Goal: Information Seeking & Learning: Learn about a topic

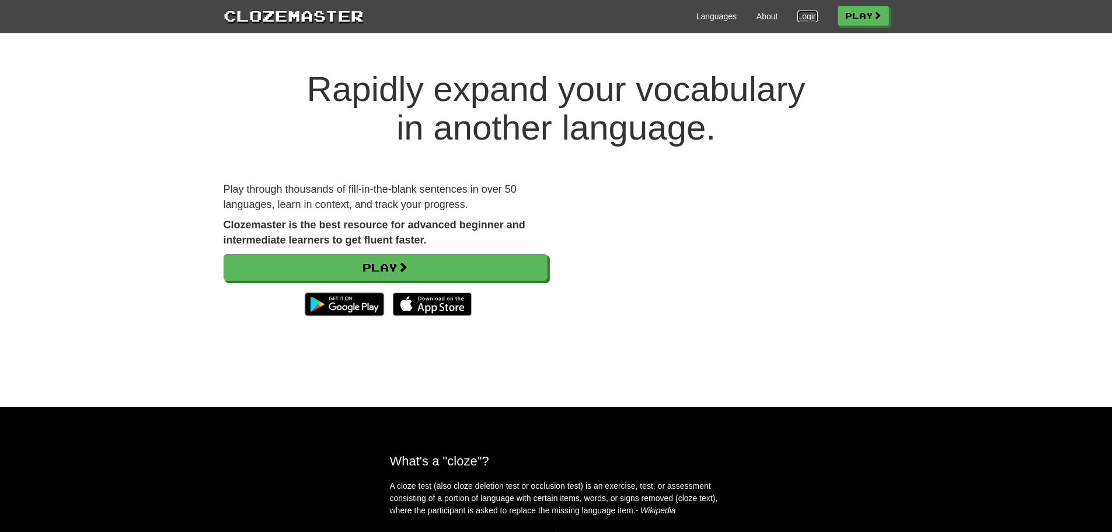
click at [805, 15] on link "Login" at bounding box center [808, 17] width 20 height 12
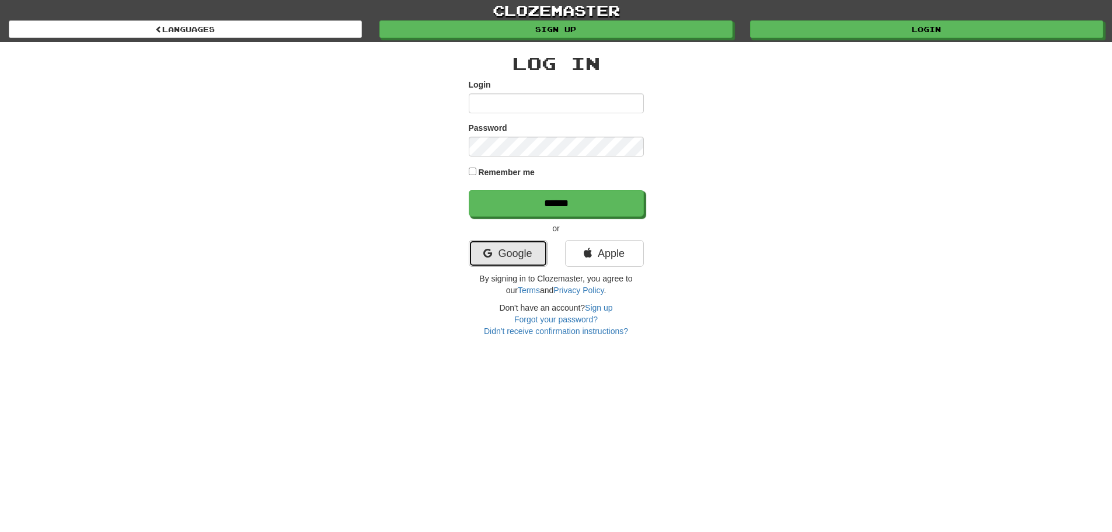
click at [517, 259] on link "Google" at bounding box center [508, 253] width 79 height 27
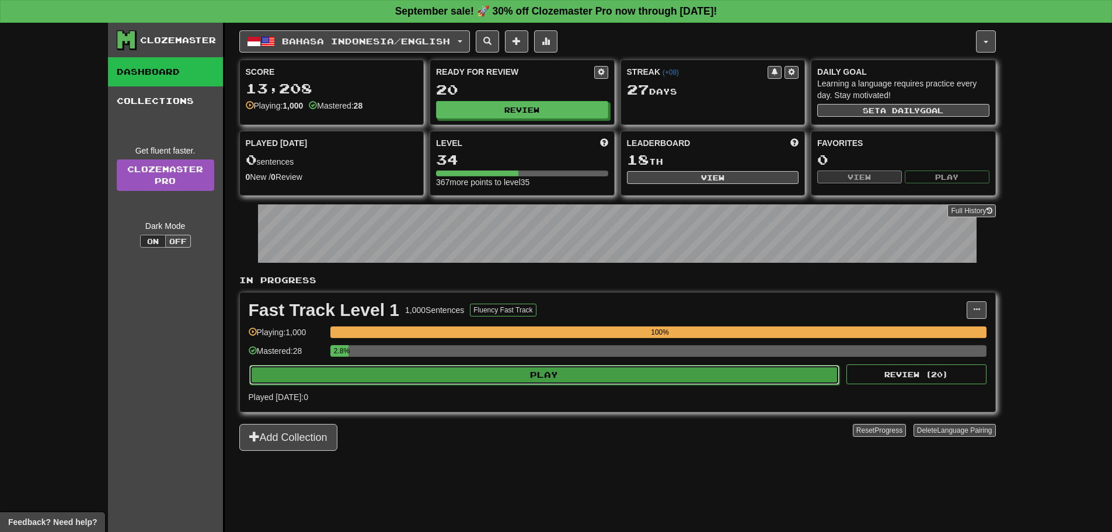
click at [529, 376] on button "Play" at bounding box center [544, 375] width 591 height 20
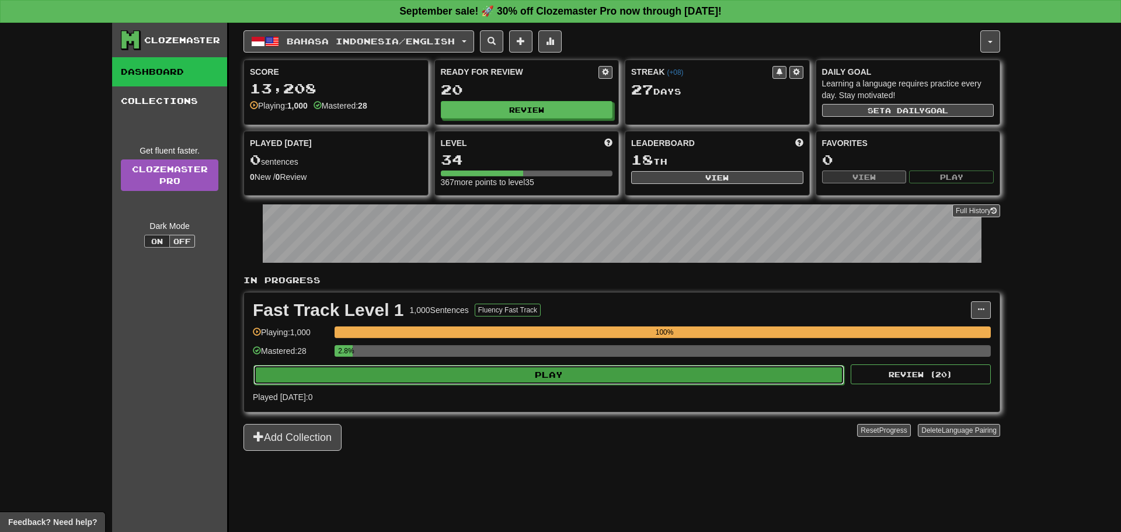
select select "**"
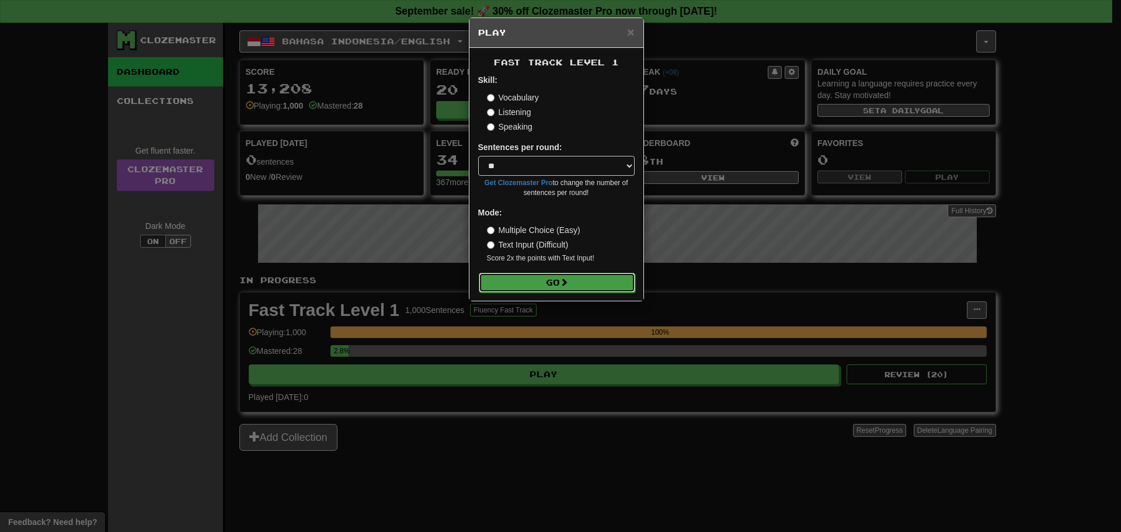
click at [573, 287] on button "Go" at bounding box center [557, 283] width 156 height 20
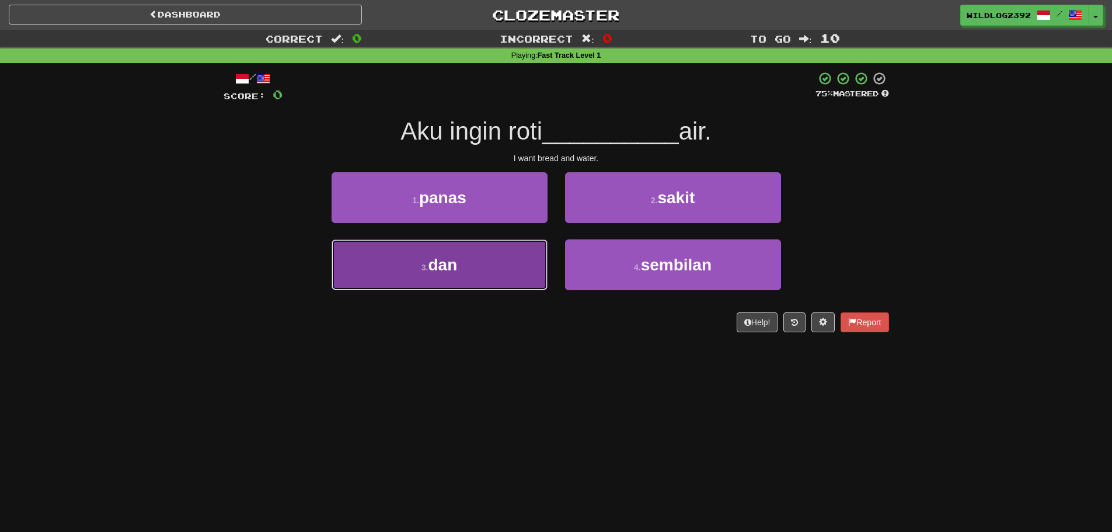
click at [451, 281] on button "3 . dan" at bounding box center [440, 264] width 216 height 51
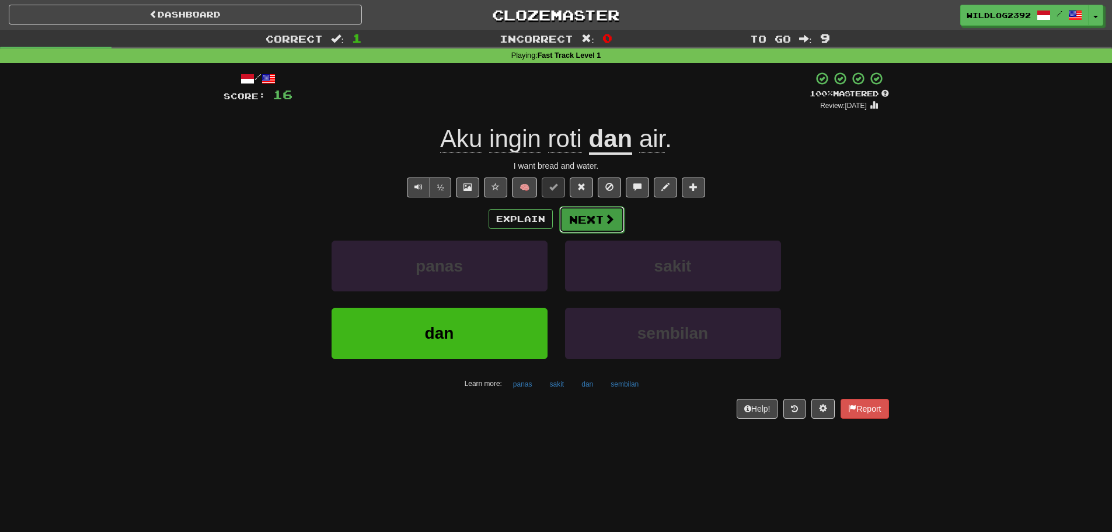
click at [576, 215] on button "Next" at bounding box center [591, 219] width 65 height 27
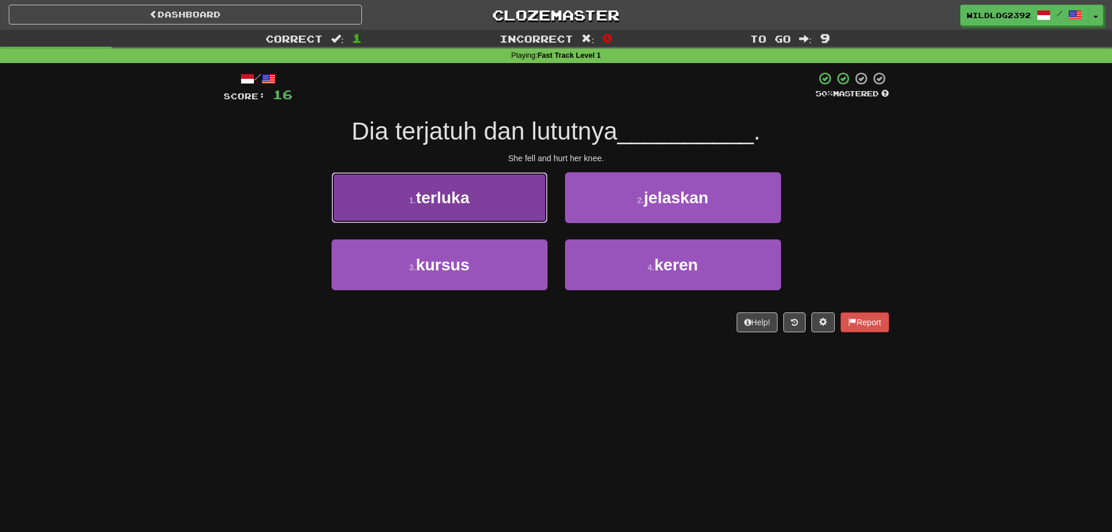
click at [458, 197] on span "terluka" at bounding box center [443, 198] width 54 height 18
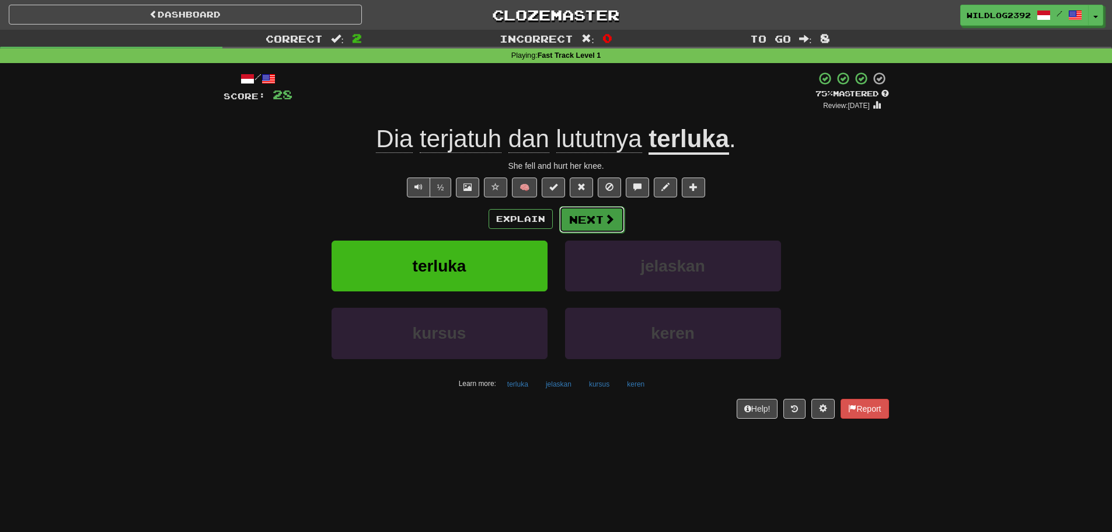
click at [601, 224] on button "Next" at bounding box center [591, 219] width 65 height 27
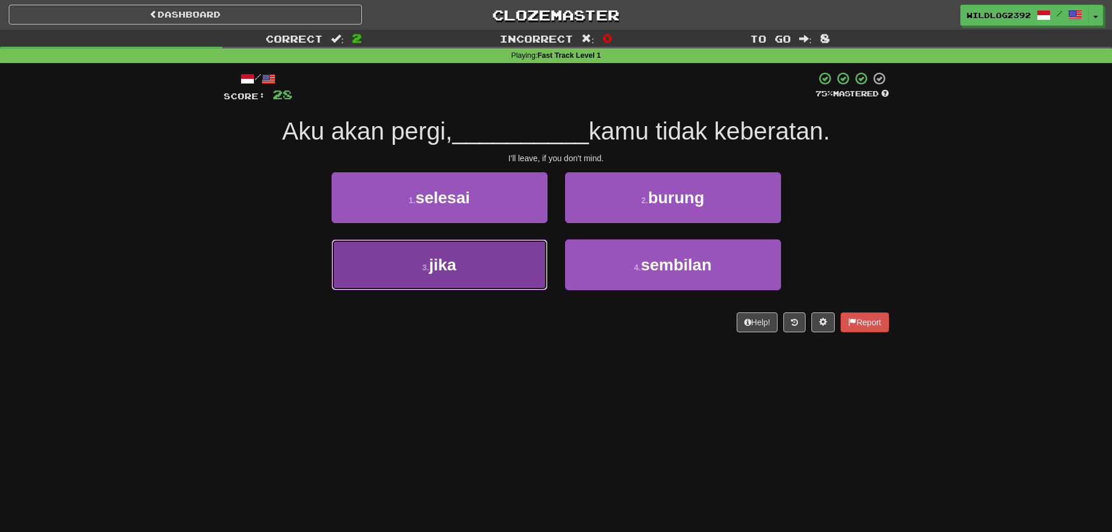
click at [465, 274] on button "3 . jika" at bounding box center [440, 264] width 216 height 51
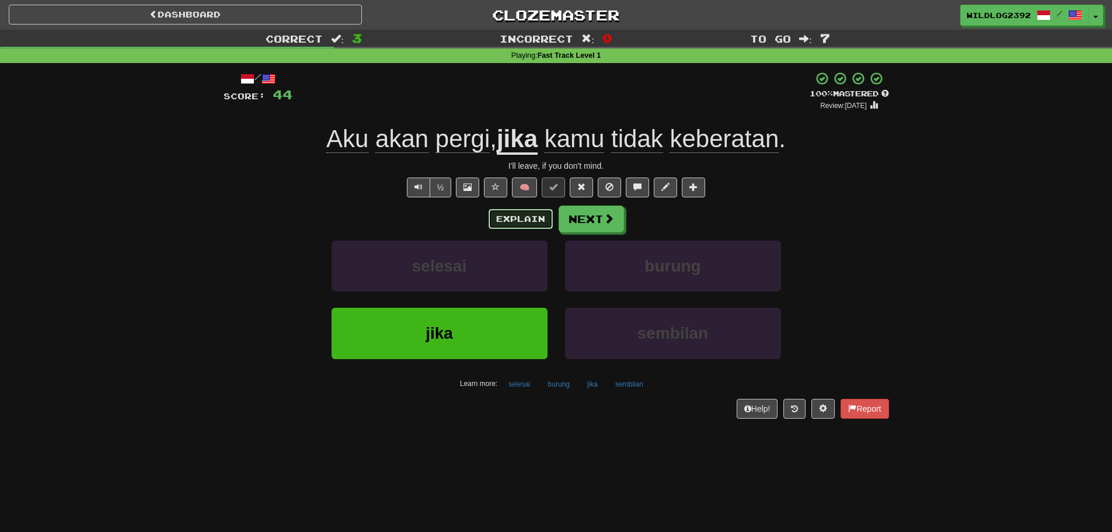
click at [506, 220] on button "Explain" at bounding box center [521, 219] width 64 height 20
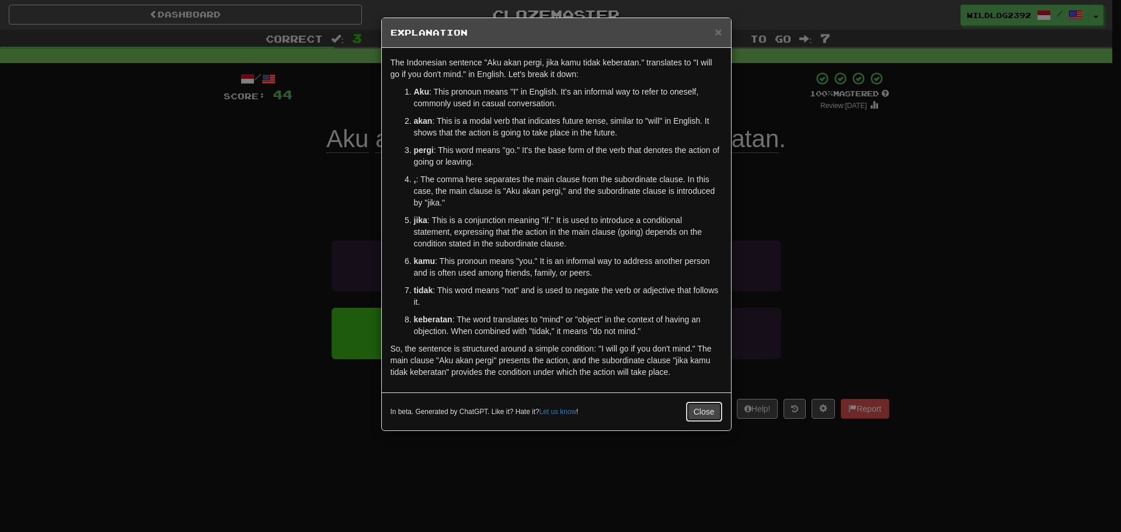
click at [698, 415] on button "Close" at bounding box center [704, 412] width 36 height 20
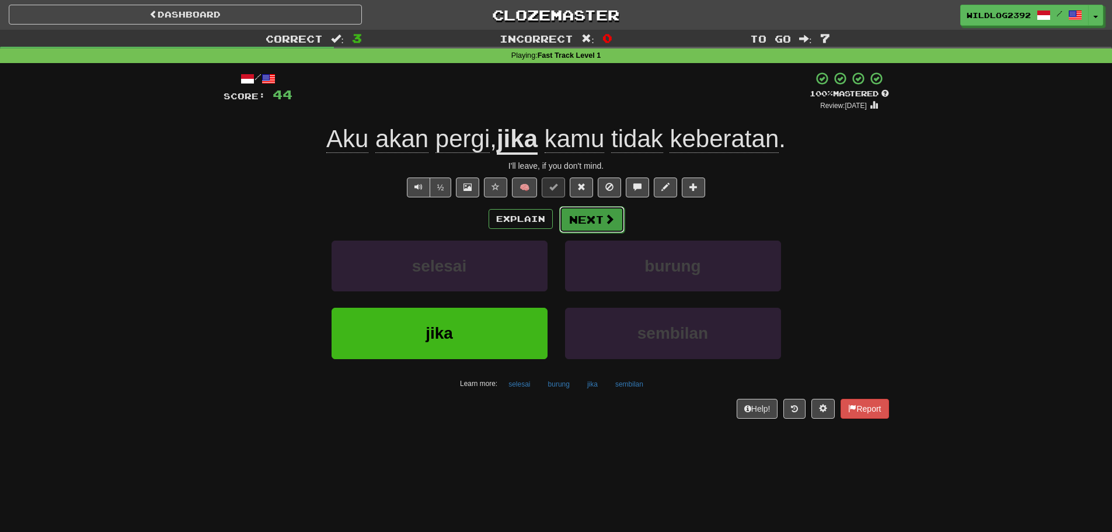
click at [581, 217] on button "Next" at bounding box center [591, 219] width 65 height 27
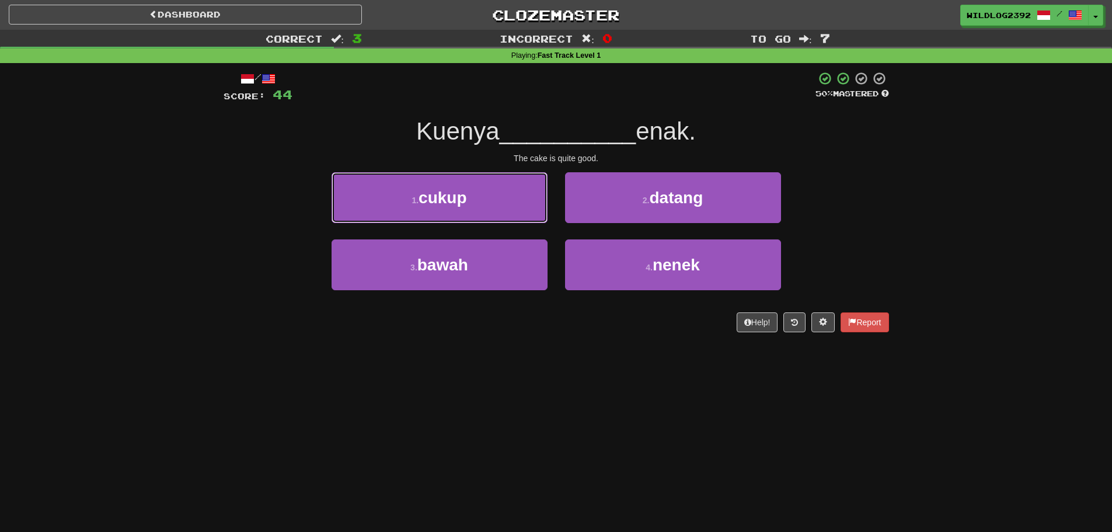
drag, startPoint x: 427, startPoint y: 204, endPoint x: 402, endPoint y: 200, distance: 26.0
click at [402, 200] on button "1 . cukup" at bounding box center [440, 197] width 216 height 51
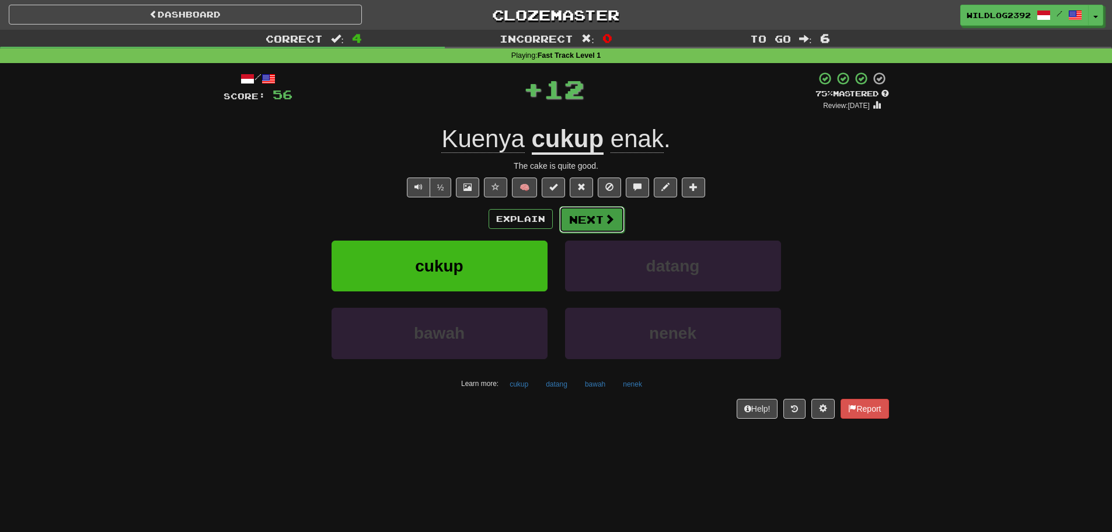
click at [590, 218] on button "Next" at bounding box center [591, 219] width 65 height 27
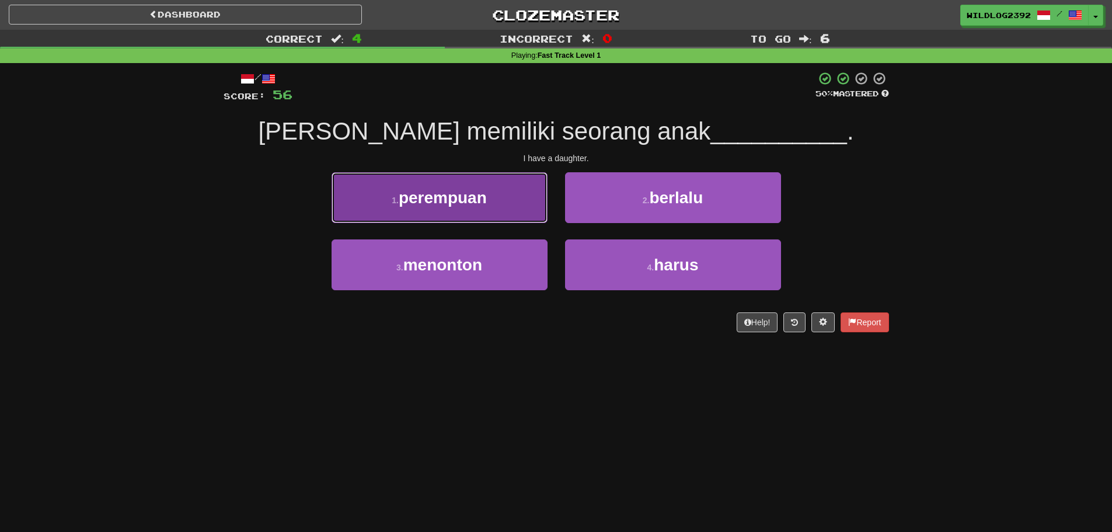
click at [422, 203] on span "perempuan" at bounding box center [443, 198] width 88 height 18
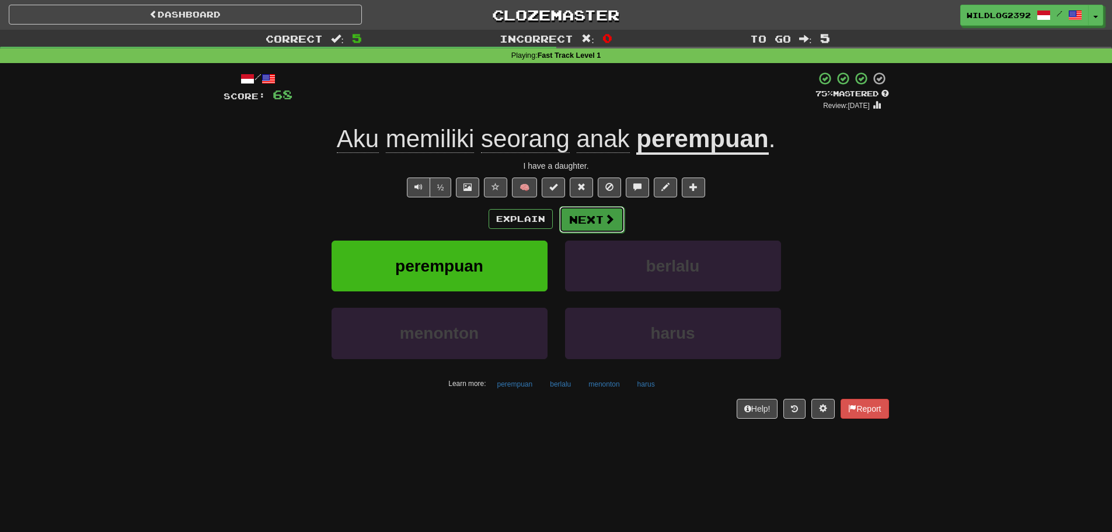
click at [601, 224] on button "Next" at bounding box center [591, 219] width 65 height 27
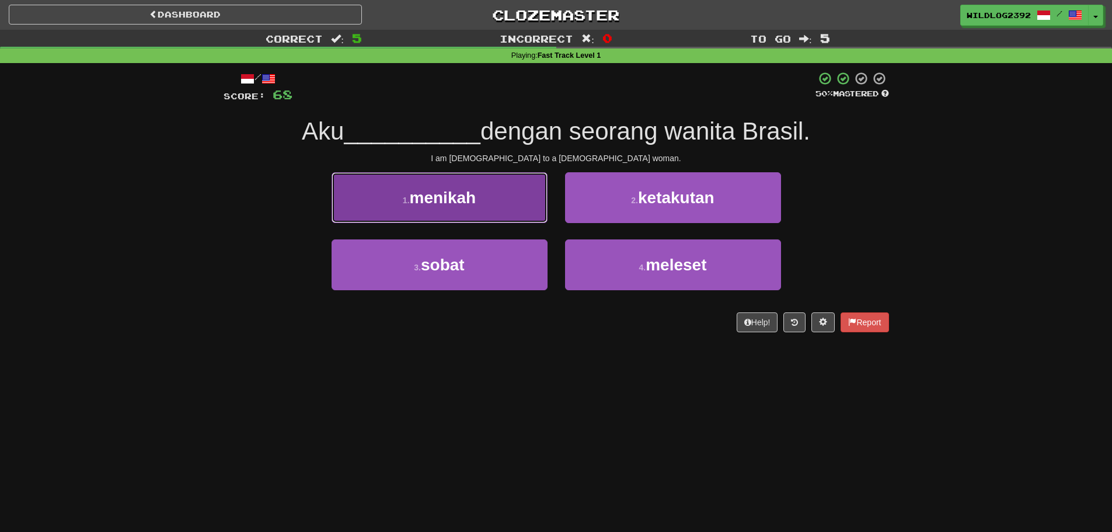
click at [445, 201] on span "menikah" at bounding box center [443, 198] width 67 height 18
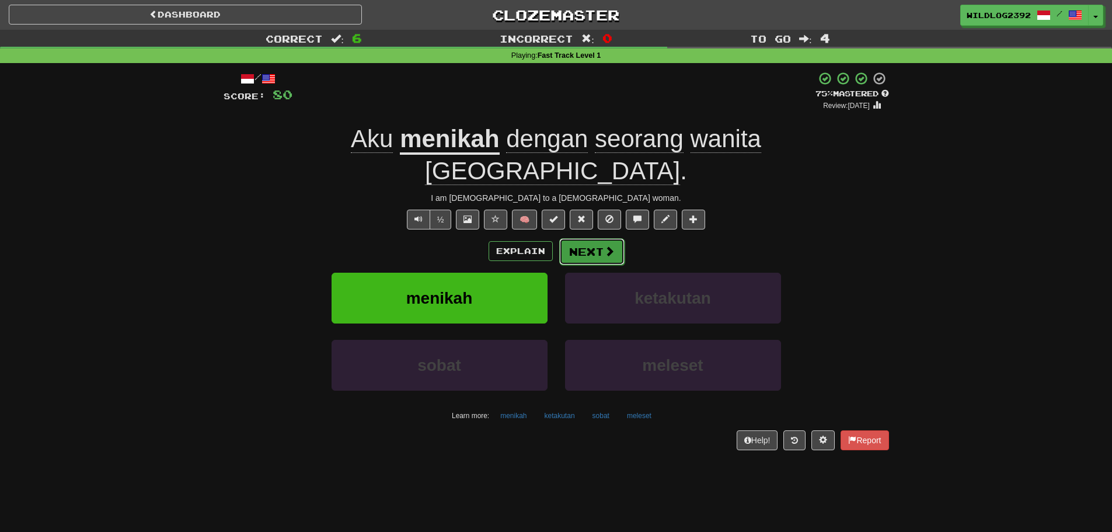
click at [606, 246] on span at bounding box center [609, 251] width 11 height 11
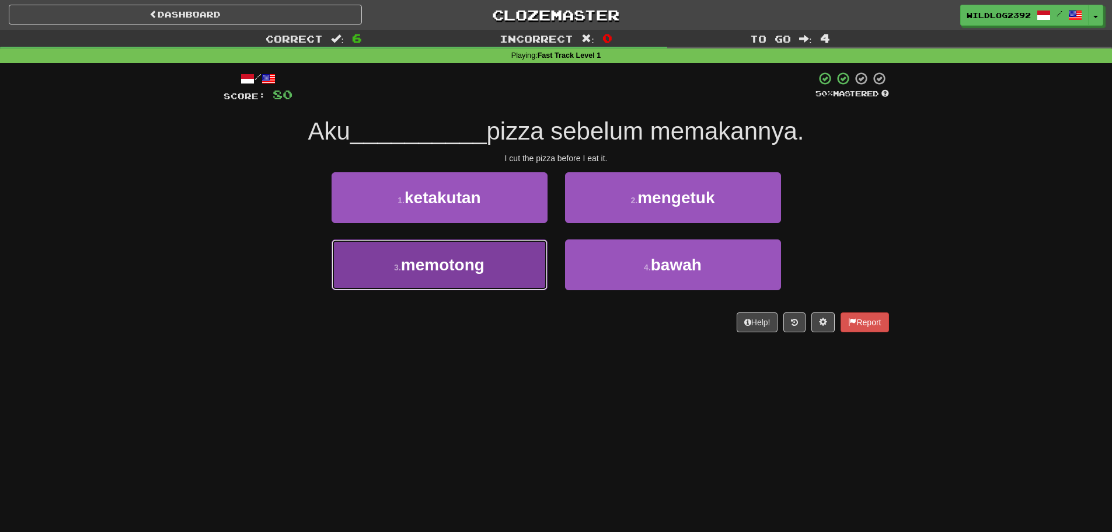
click at [461, 267] on span "memotong" at bounding box center [442, 265] width 83 height 18
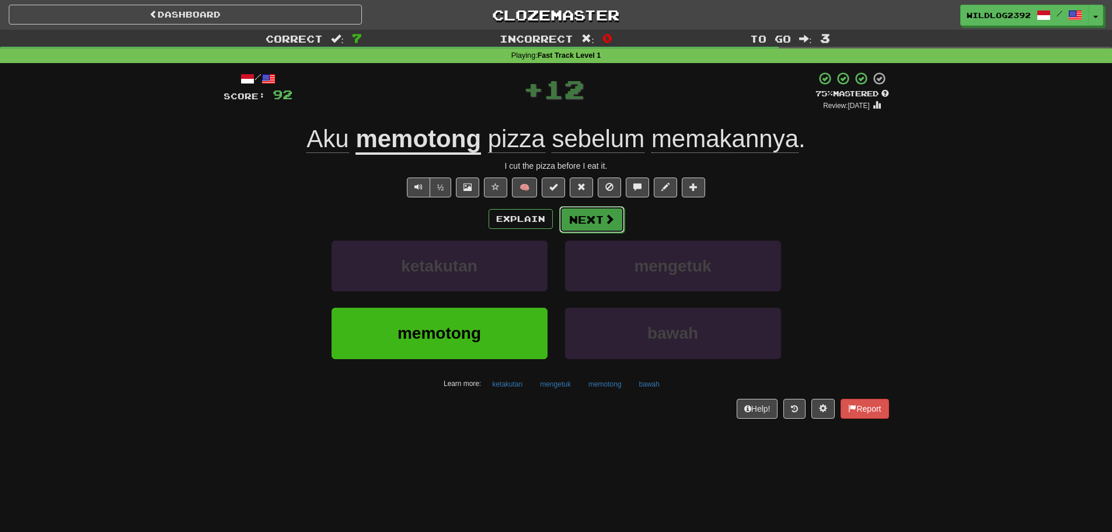
click at [583, 217] on button "Next" at bounding box center [591, 219] width 65 height 27
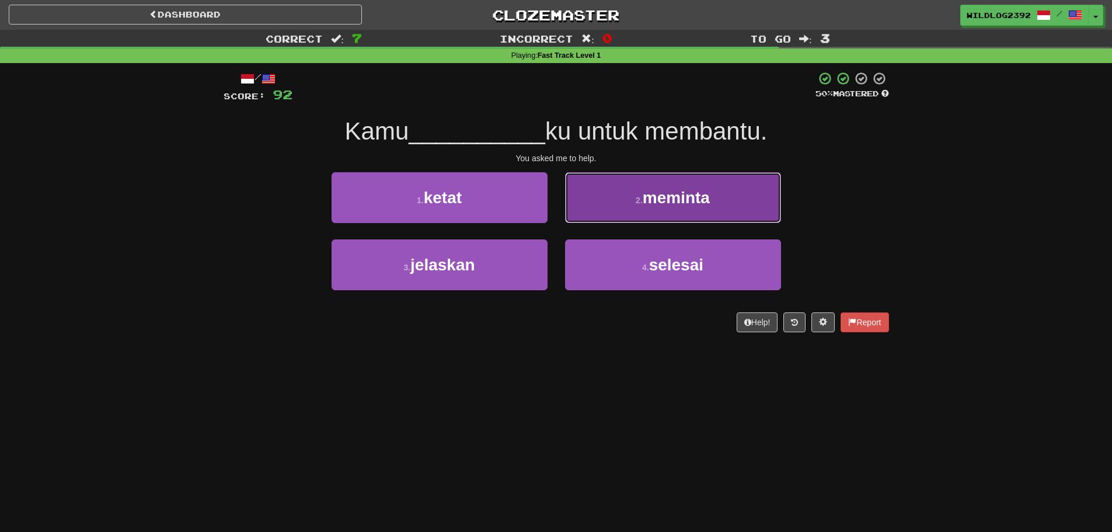
click at [681, 204] on span "meminta" at bounding box center [676, 198] width 67 height 18
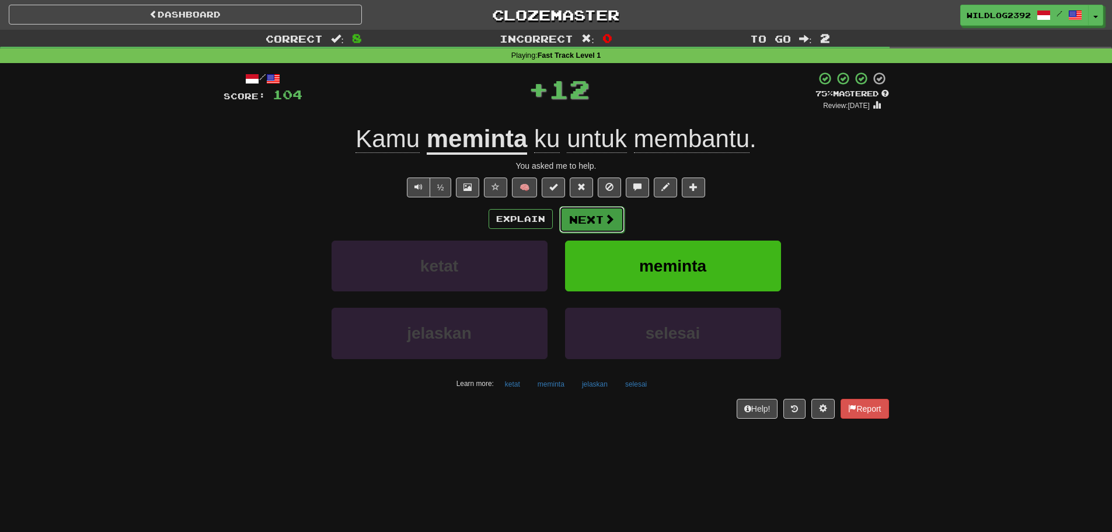
click at [610, 224] on span at bounding box center [609, 219] width 11 height 11
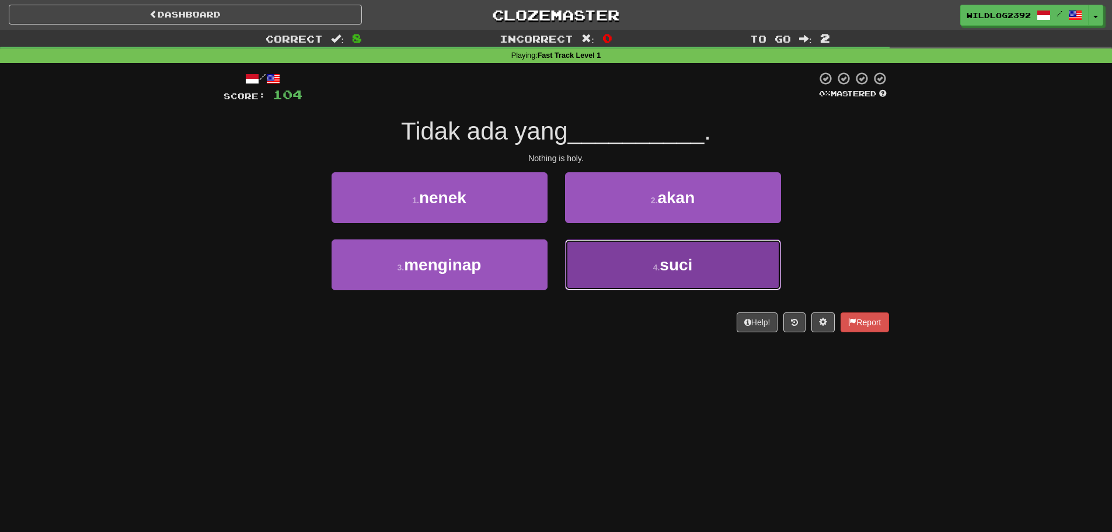
click at [666, 264] on span "suci" at bounding box center [676, 265] width 33 height 18
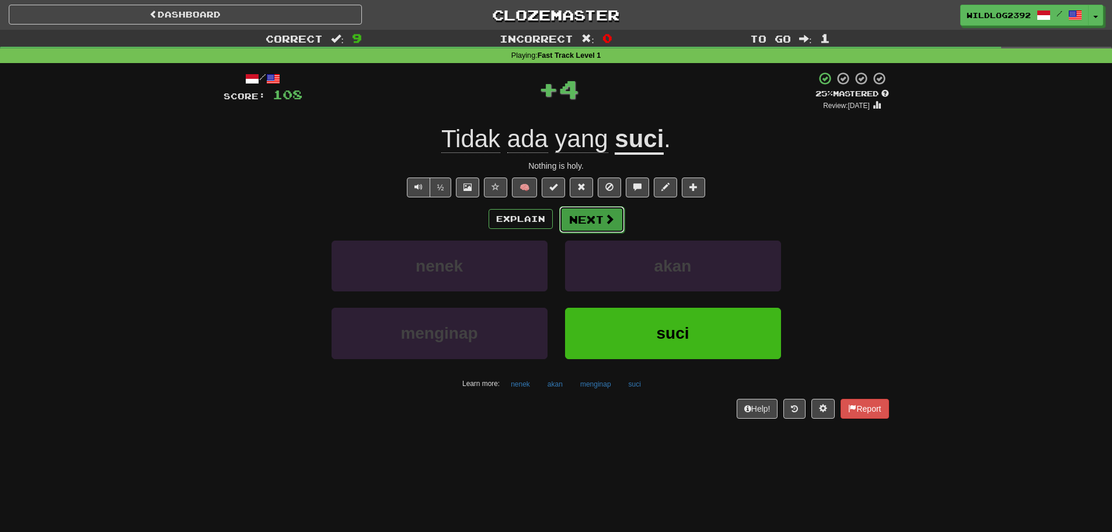
click at [600, 229] on button "Next" at bounding box center [591, 219] width 65 height 27
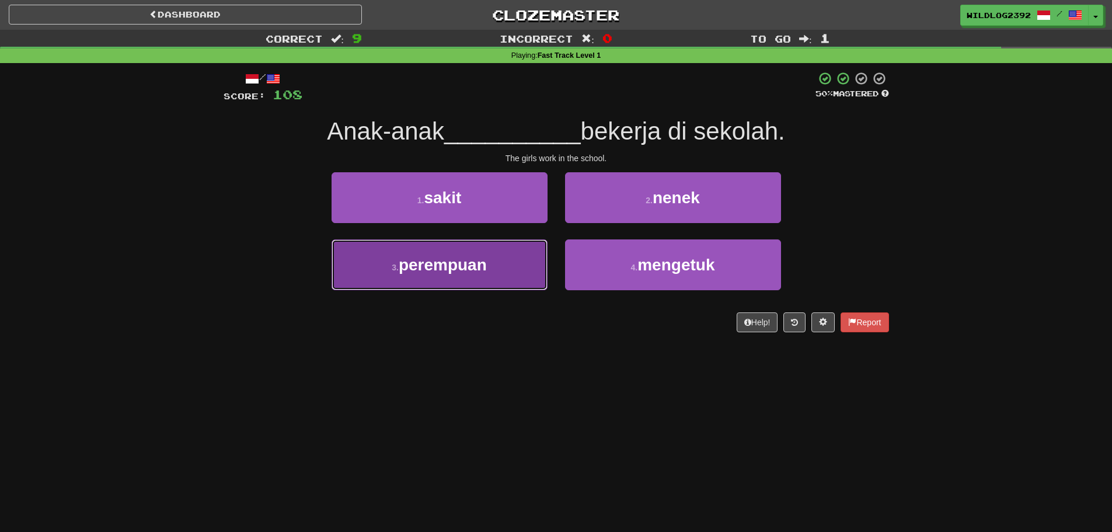
click at [434, 267] on span "perempuan" at bounding box center [443, 265] width 88 height 18
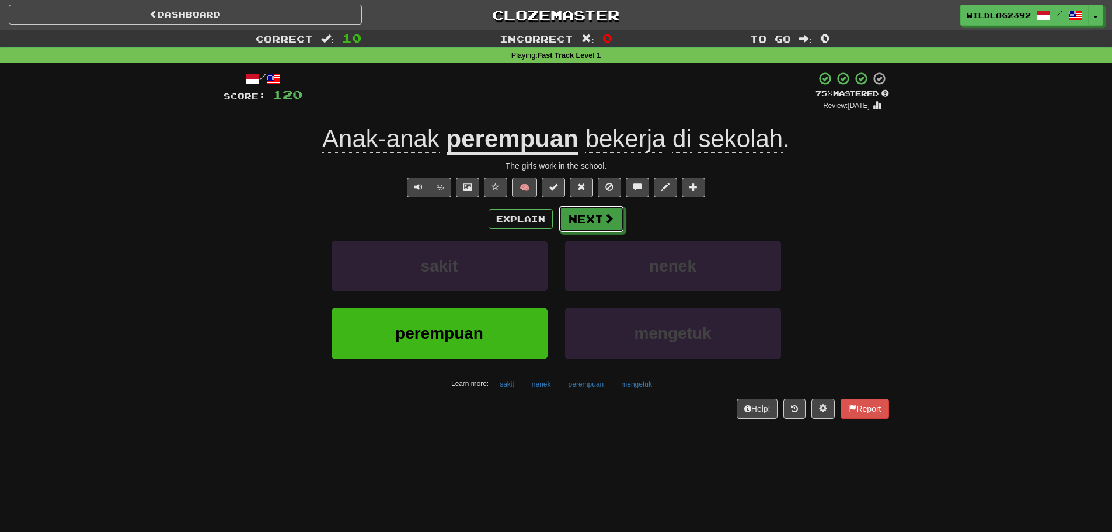
drag, startPoint x: 601, startPoint y: 222, endPoint x: 588, endPoint y: 220, distance: 13.6
click at [588, 220] on button "Next" at bounding box center [591, 219] width 65 height 27
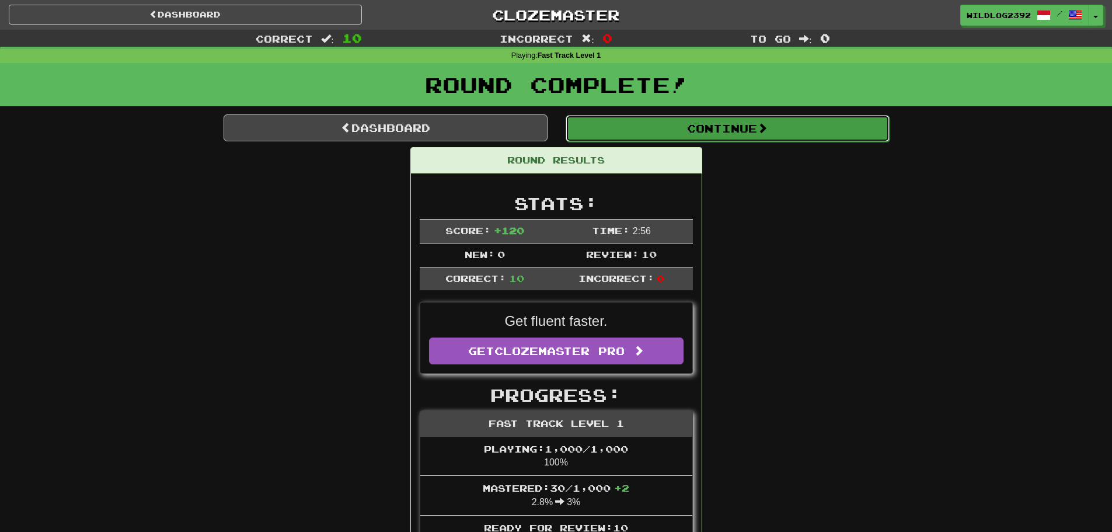
click at [679, 127] on button "Continue" at bounding box center [728, 128] width 324 height 27
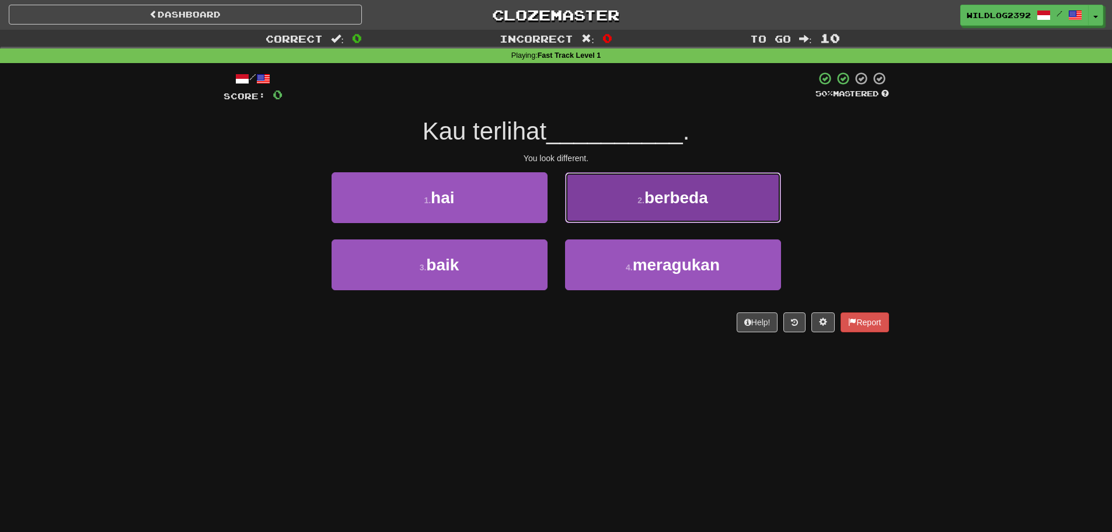
click at [672, 204] on span "berbeda" at bounding box center [677, 198] width 64 height 18
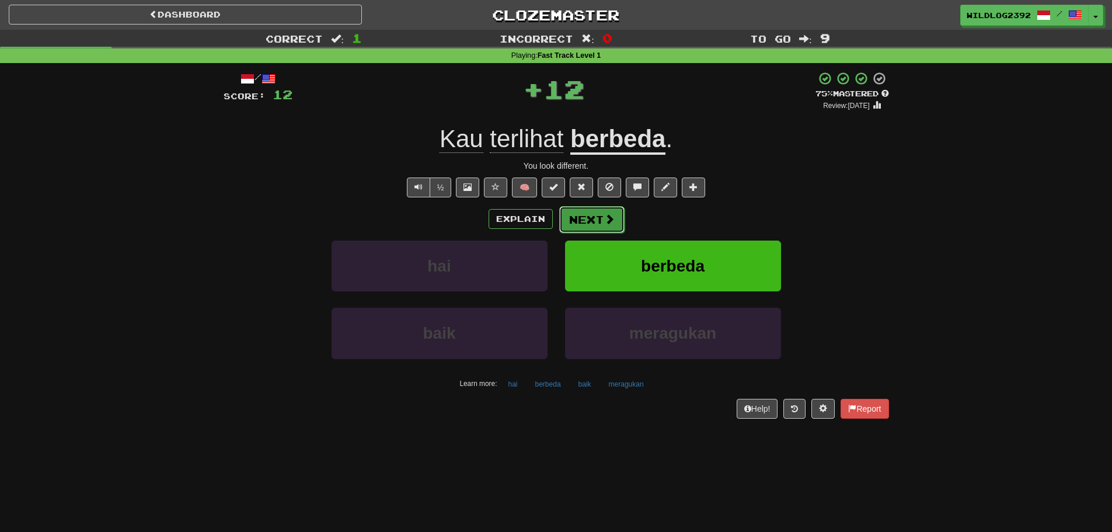
click at [591, 216] on button "Next" at bounding box center [591, 219] width 65 height 27
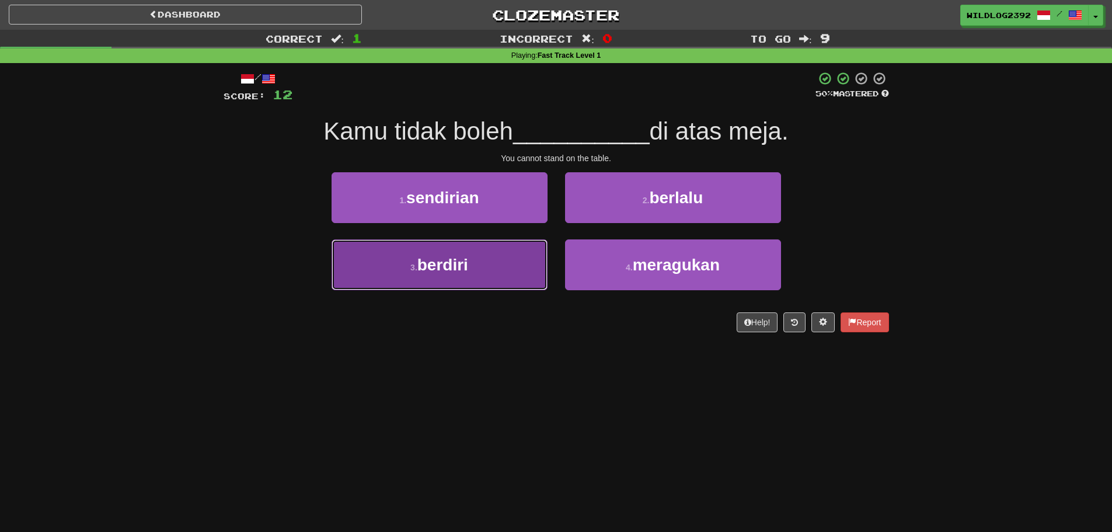
click at [468, 265] on span "berdiri" at bounding box center [442, 265] width 51 height 18
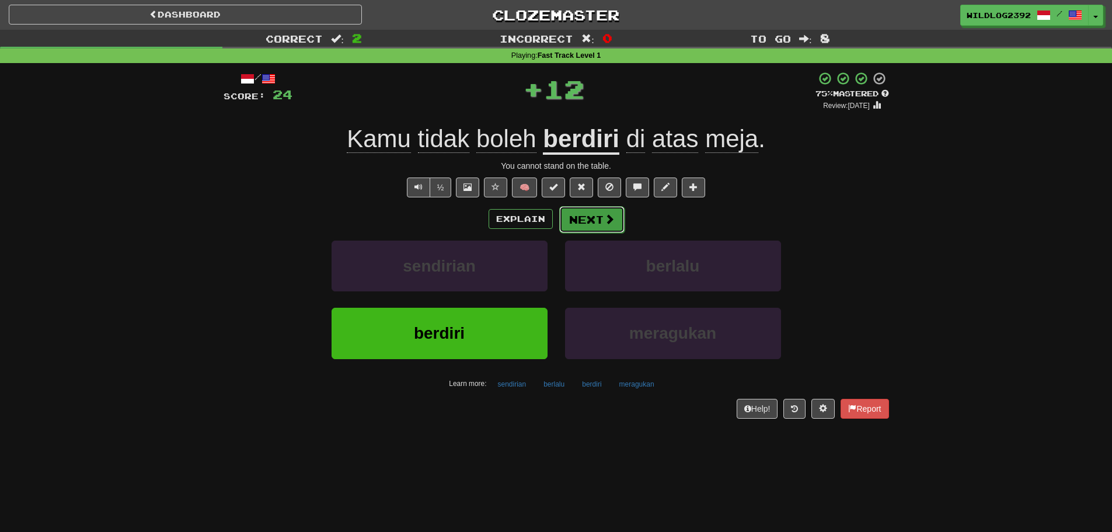
click at [599, 219] on button "Next" at bounding box center [591, 219] width 65 height 27
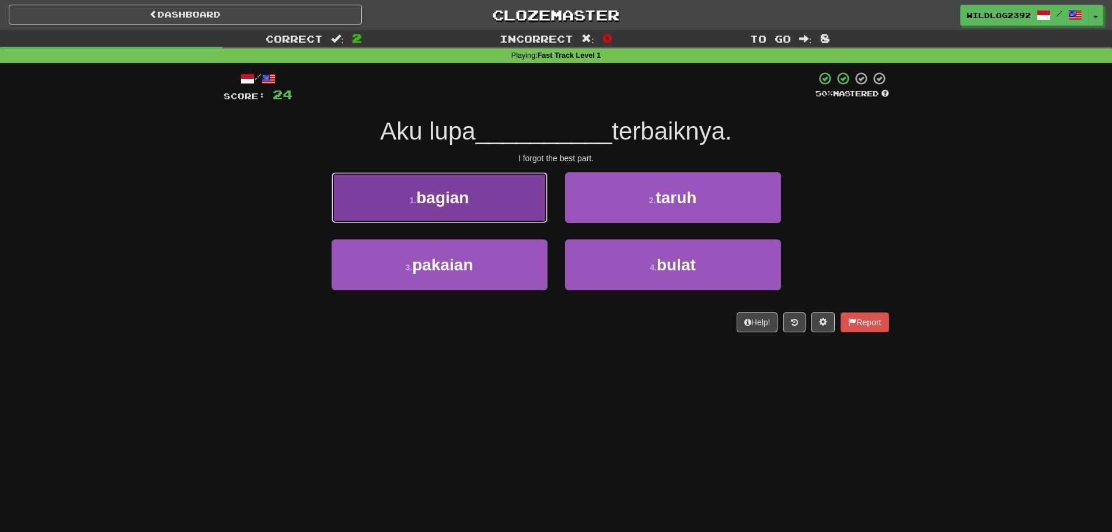
click at [433, 195] on span "bagian" at bounding box center [442, 198] width 53 height 18
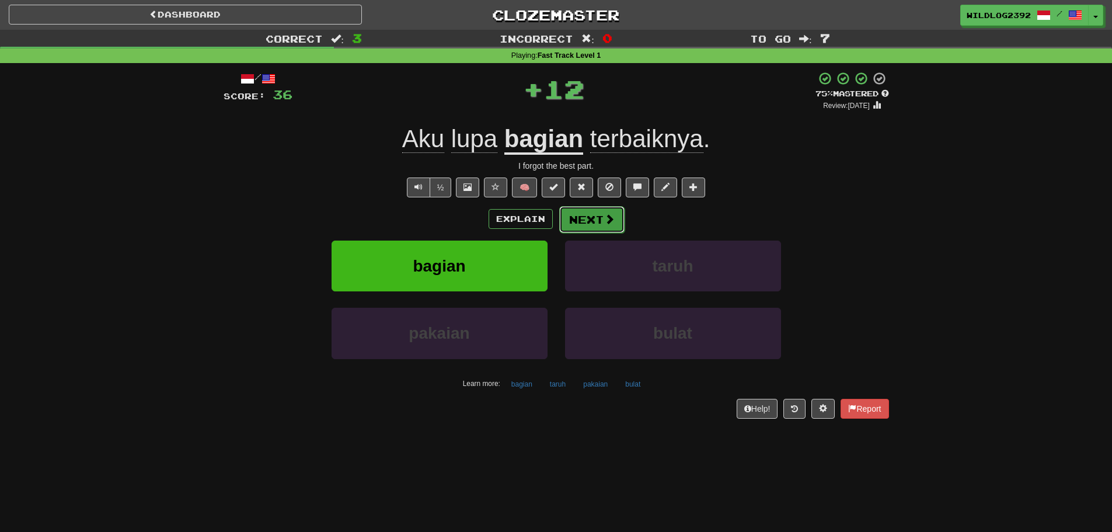
click at [597, 215] on button "Next" at bounding box center [591, 219] width 65 height 27
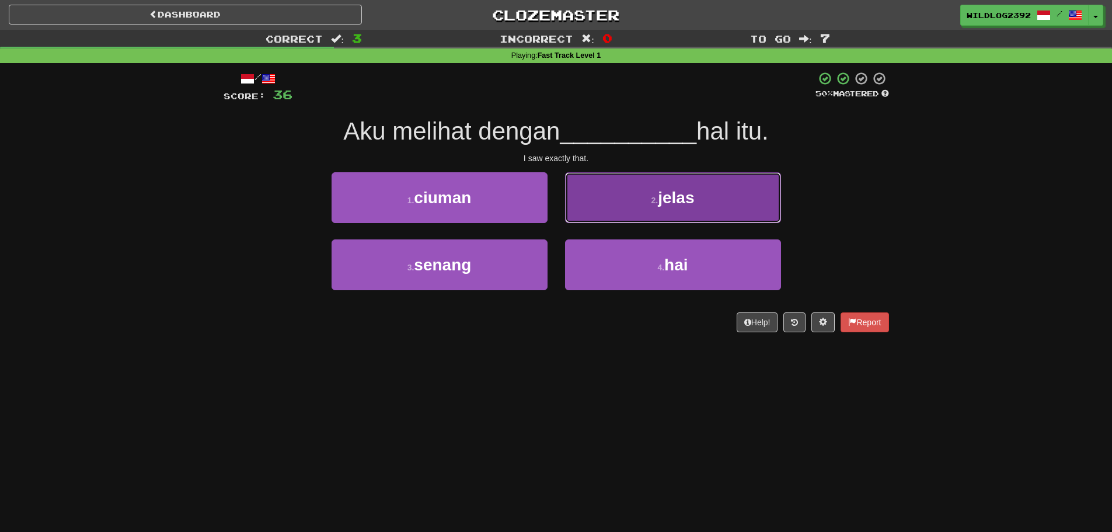
click at [636, 201] on button "2 . jelas" at bounding box center [673, 197] width 216 height 51
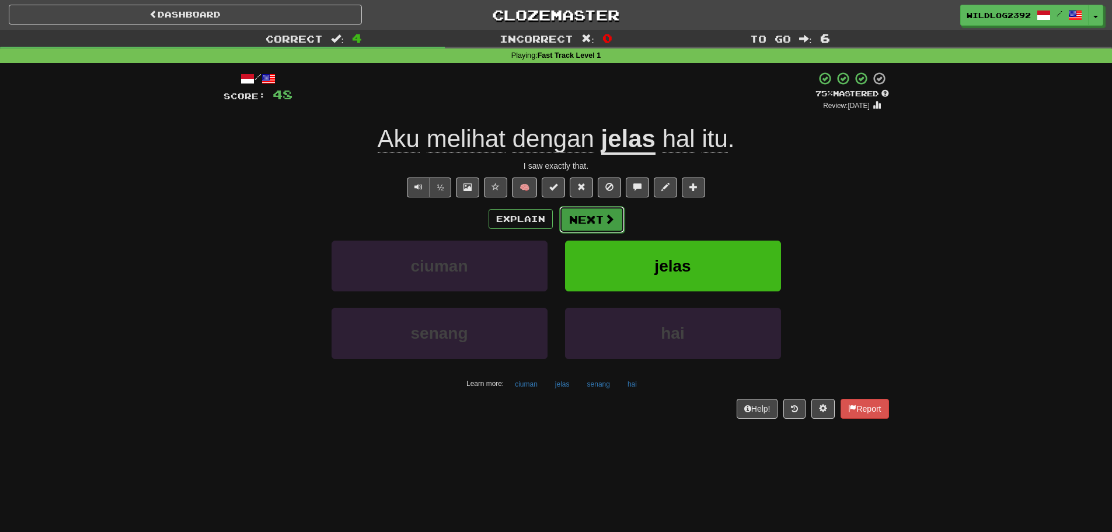
click at [593, 222] on button "Next" at bounding box center [591, 219] width 65 height 27
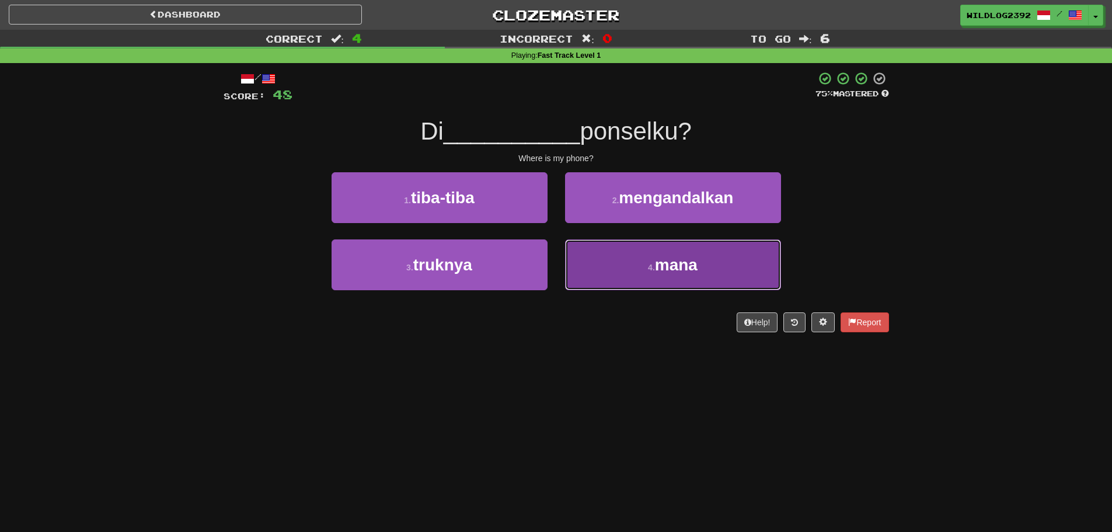
click at [609, 262] on button "4 . mana" at bounding box center [673, 264] width 216 height 51
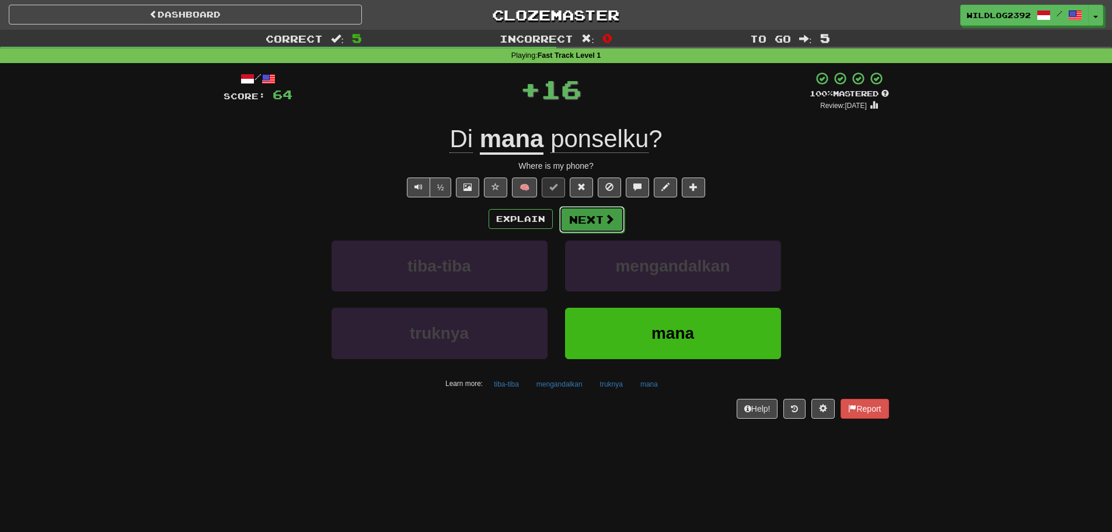
click at [604, 214] on span at bounding box center [609, 219] width 11 height 11
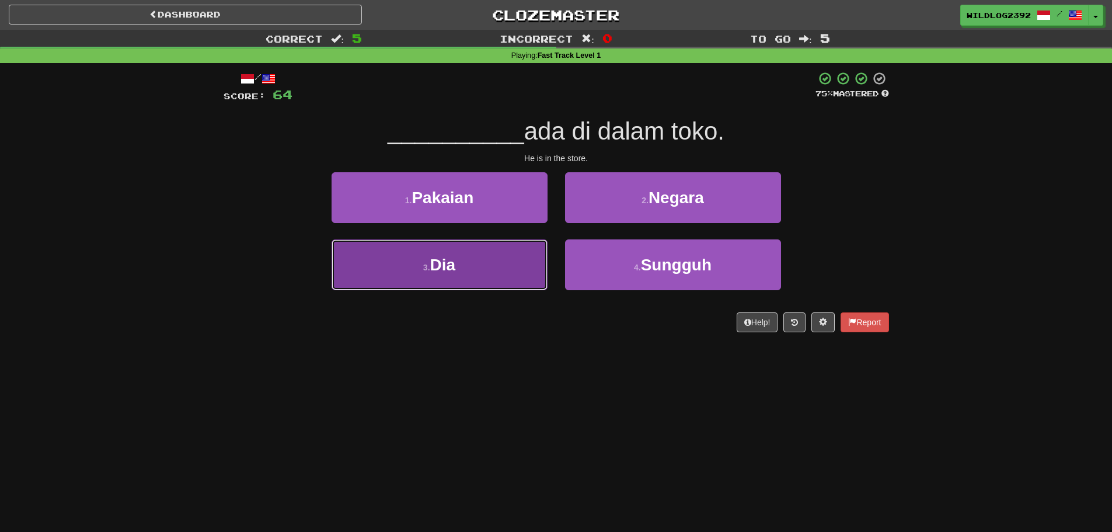
click at [394, 260] on button "3 . Dia" at bounding box center [440, 264] width 216 height 51
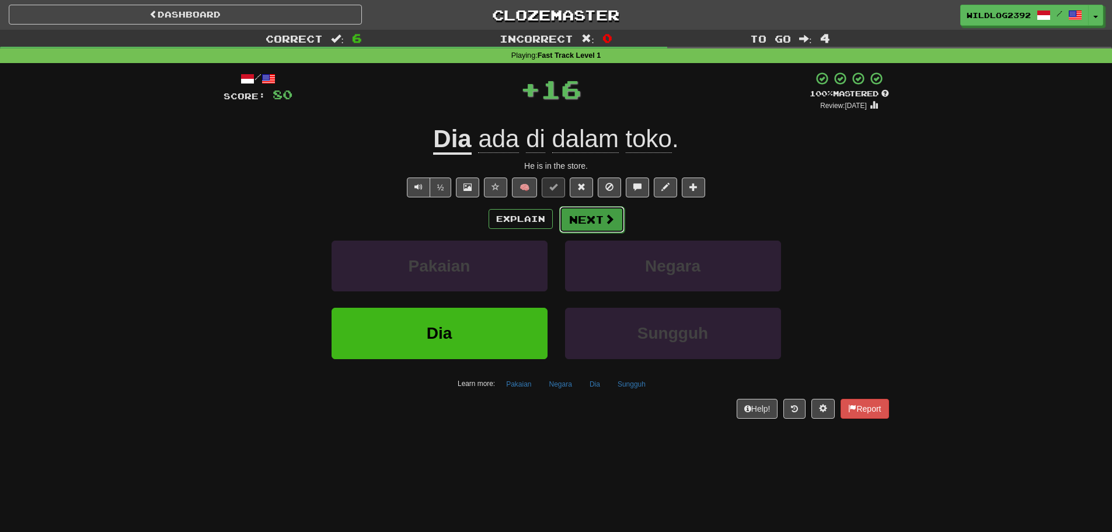
click at [580, 217] on button "Next" at bounding box center [591, 219] width 65 height 27
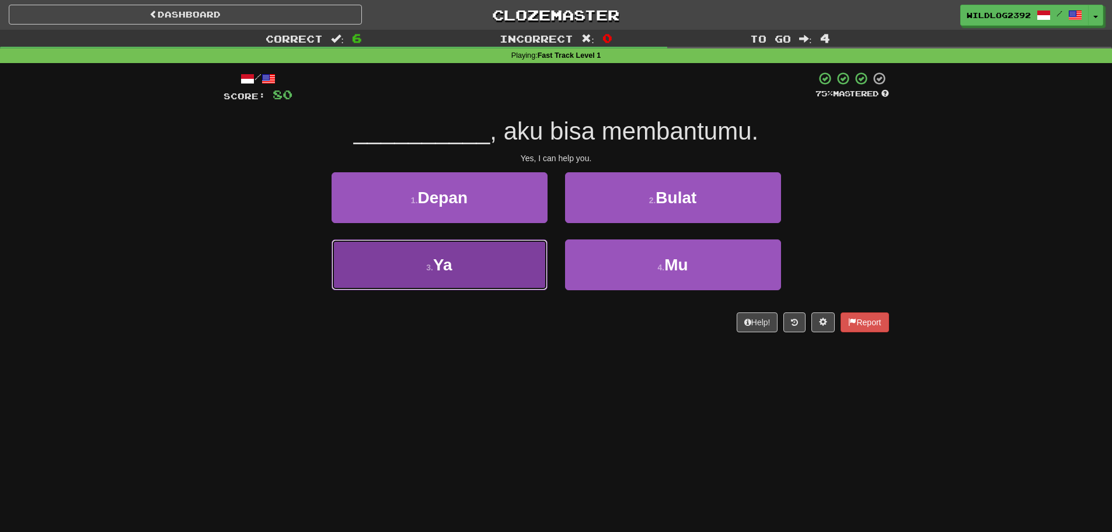
click at [452, 266] on span "Ya" at bounding box center [442, 265] width 19 height 18
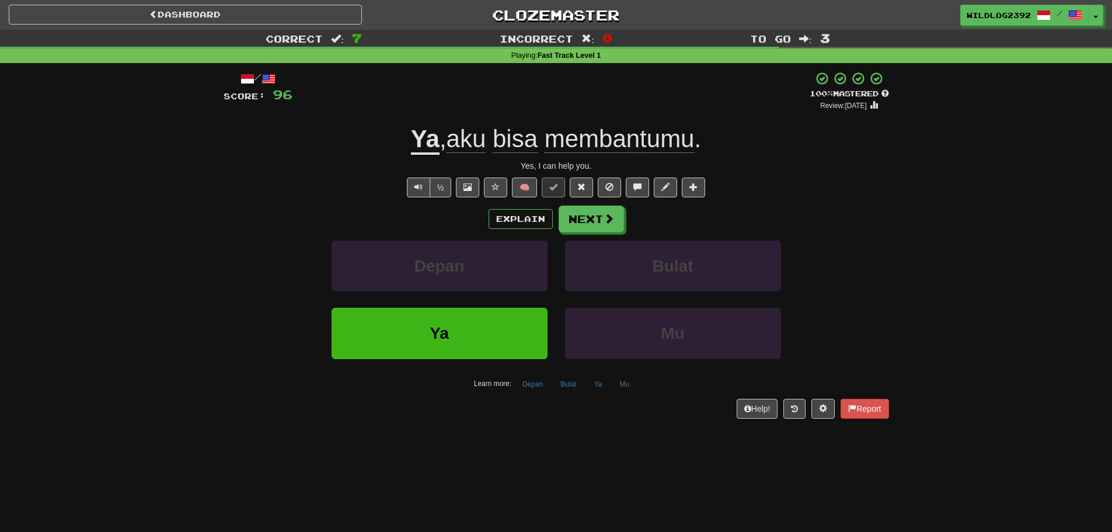
click at [21, 322] on div "Correct : 7 Incorrect : 0 To go : 3 Playing : Fast Track Level 1 / Score: 96 + …" at bounding box center [556, 232] width 1112 height 405
click at [610, 228] on button "Next" at bounding box center [591, 219] width 65 height 27
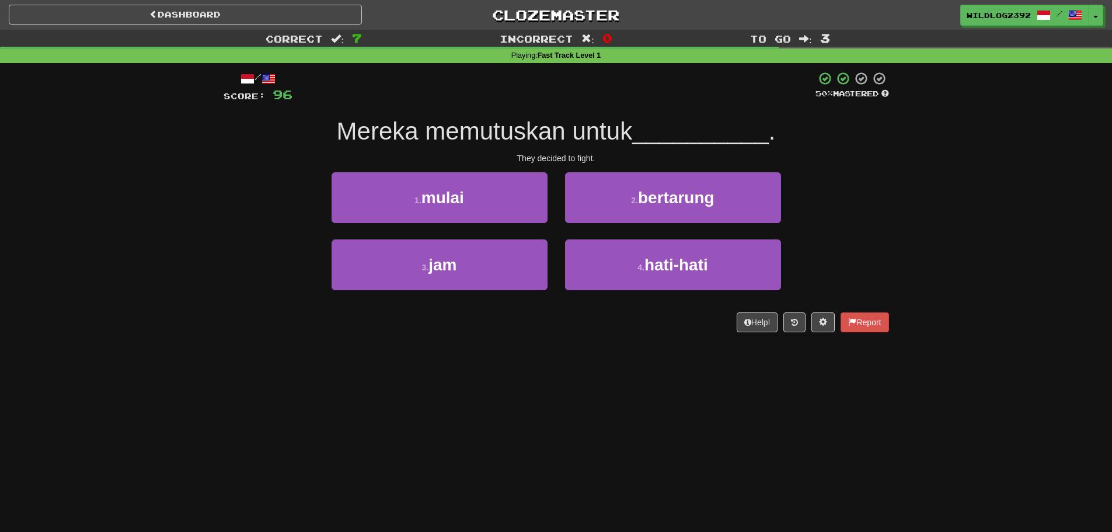
click at [130, 264] on div "Correct : 7 Incorrect : 0 To go : 3 Playing : Fast Track Level 1 / Score: 96 50…" at bounding box center [556, 189] width 1112 height 319
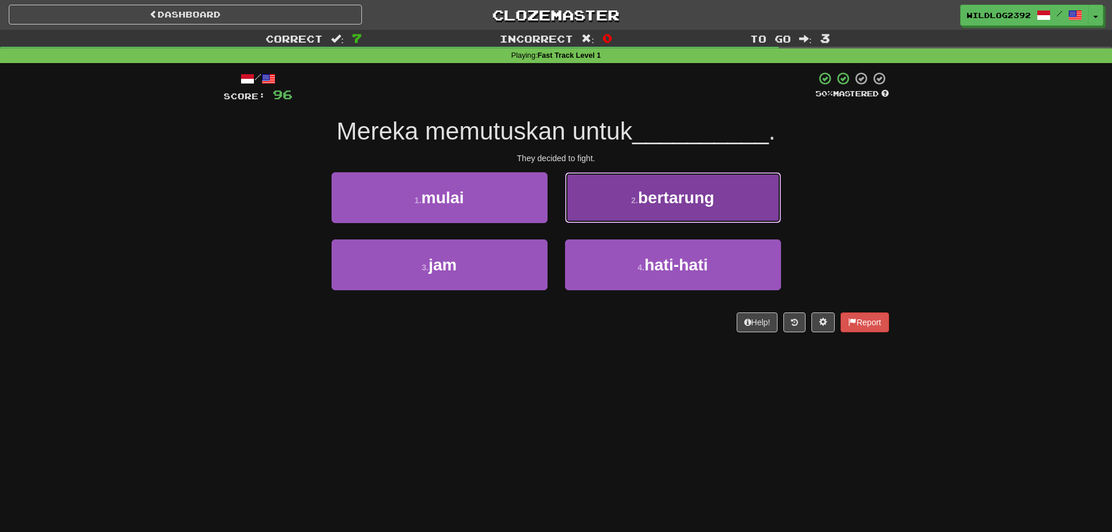
click at [687, 197] on span "bertarung" at bounding box center [676, 198] width 76 height 18
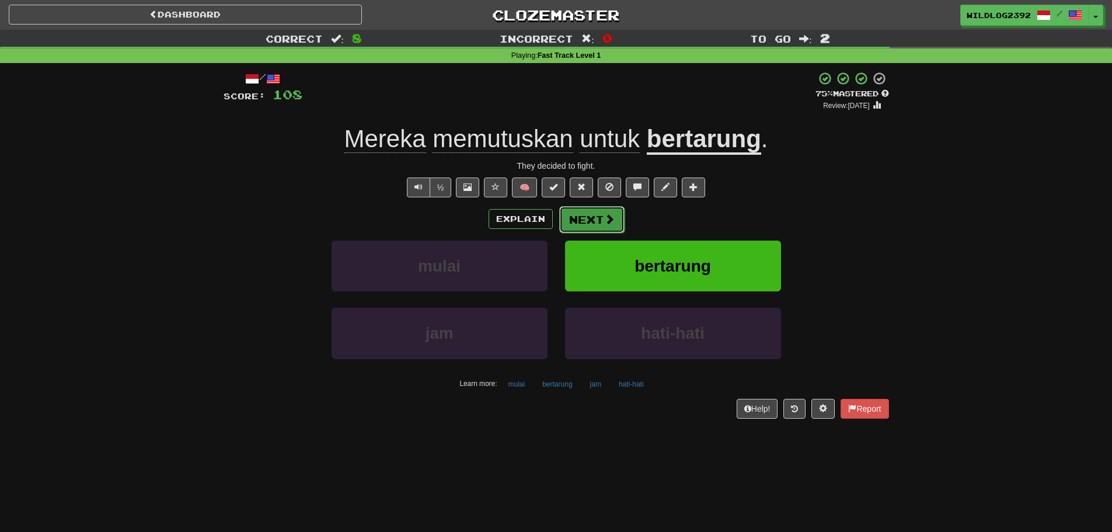
click at [600, 218] on button "Next" at bounding box center [591, 219] width 65 height 27
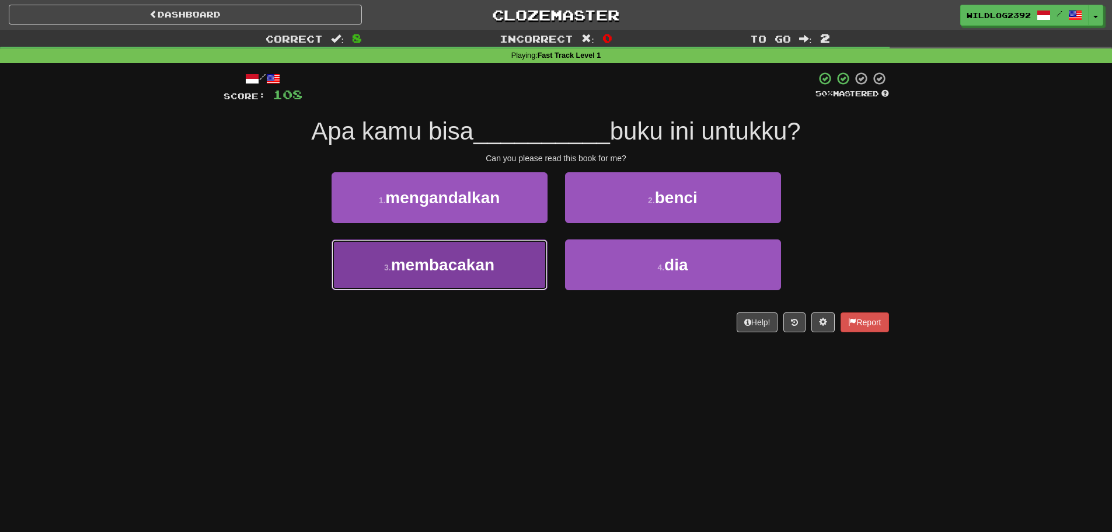
click at [415, 263] on span "membacakan" at bounding box center [442, 265] width 103 height 18
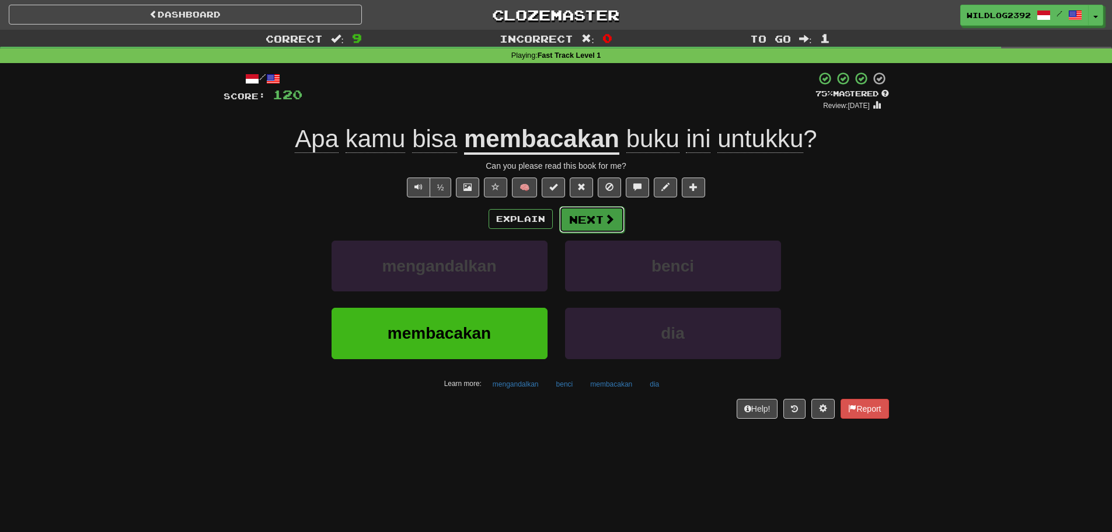
click at [595, 217] on button "Next" at bounding box center [591, 219] width 65 height 27
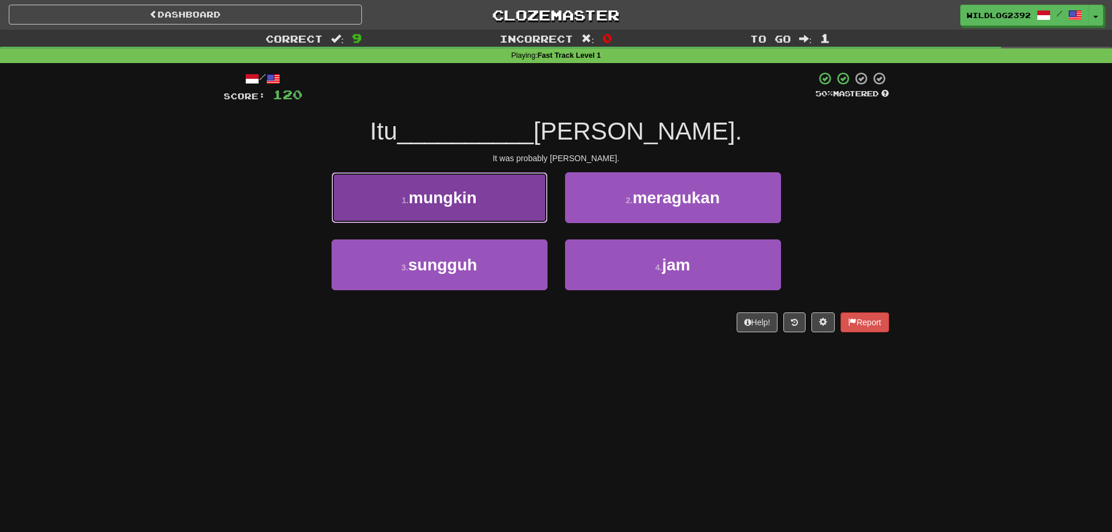
click at [451, 205] on span "mungkin" at bounding box center [443, 198] width 68 height 18
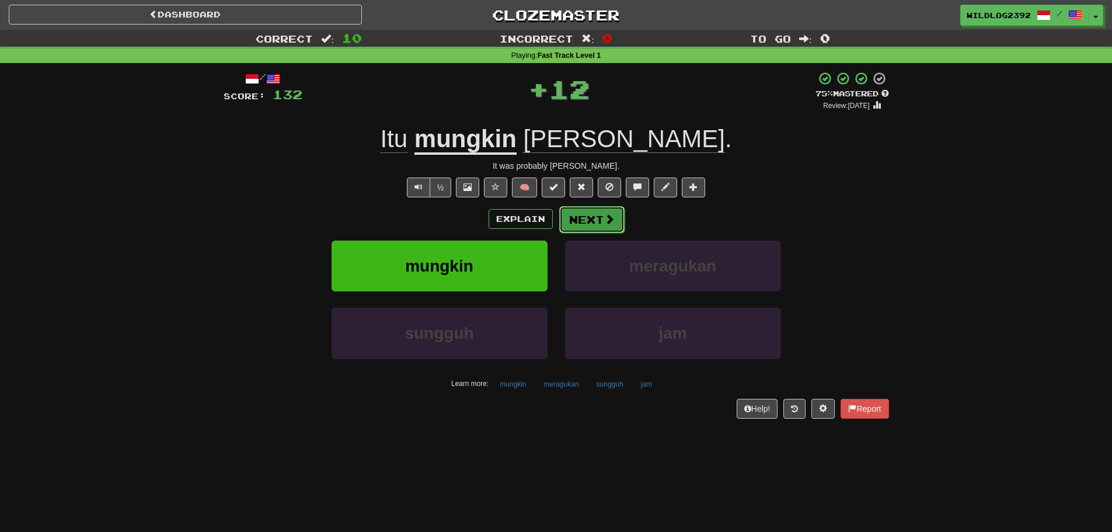
click at [604, 222] on span at bounding box center [609, 219] width 11 height 11
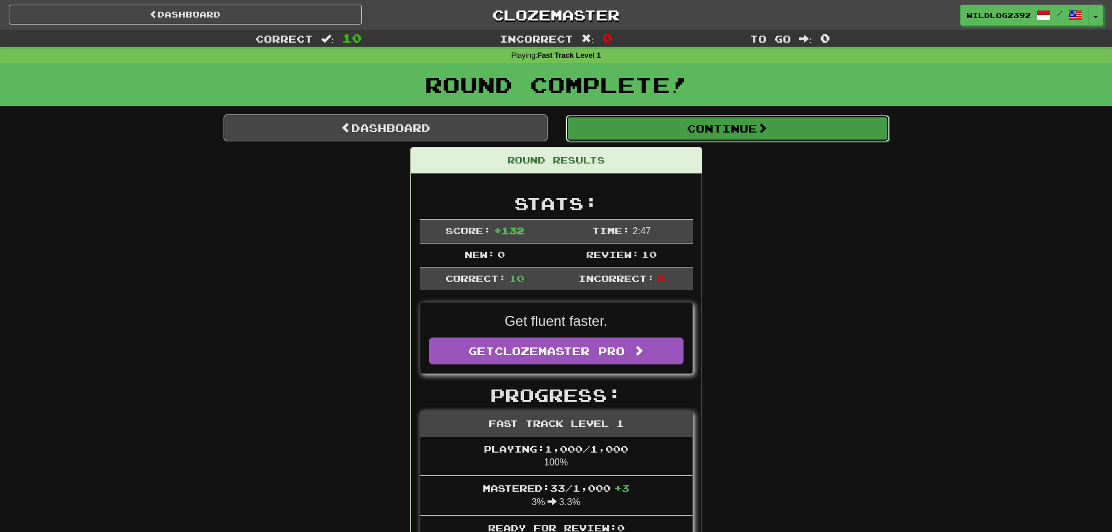
drag, startPoint x: 688, startPoint y: 132, endPoint x: 671, endPoint y: 143, distance: 20.7
click at [688, 133] on button "Continue" at bounding box center [727, 127] width 324 height 27
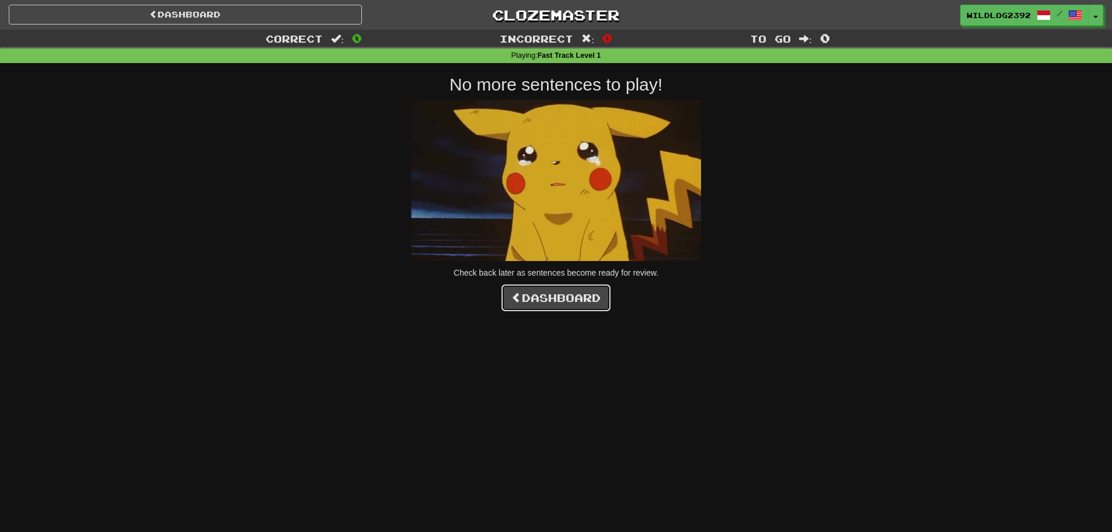
click at [562, 295] on link "Dashboard" at bounding box center [556, 297] width 109 height 27
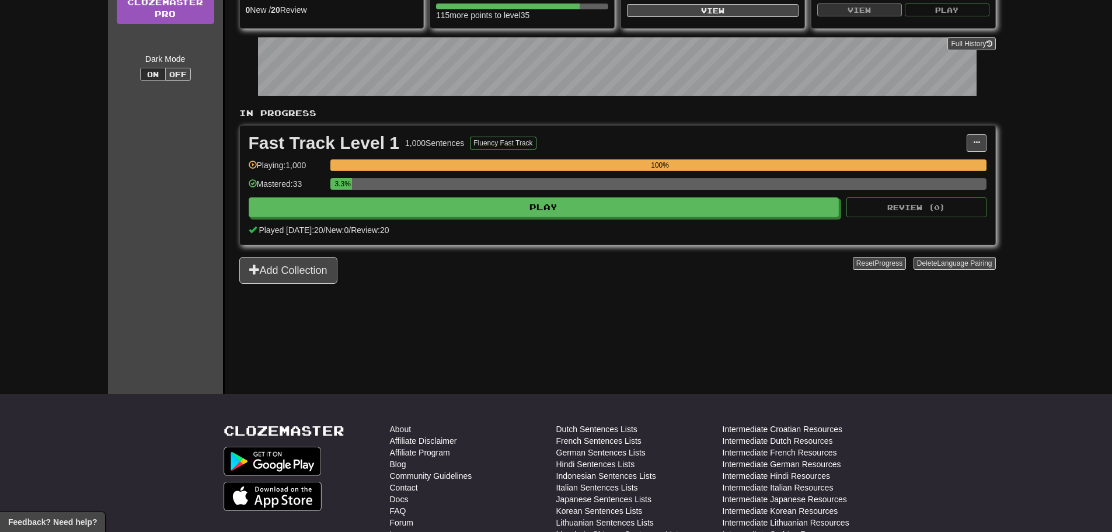
scroll to position [175, 0]
